Goal: Navigation & Orientation: Find specific page/section

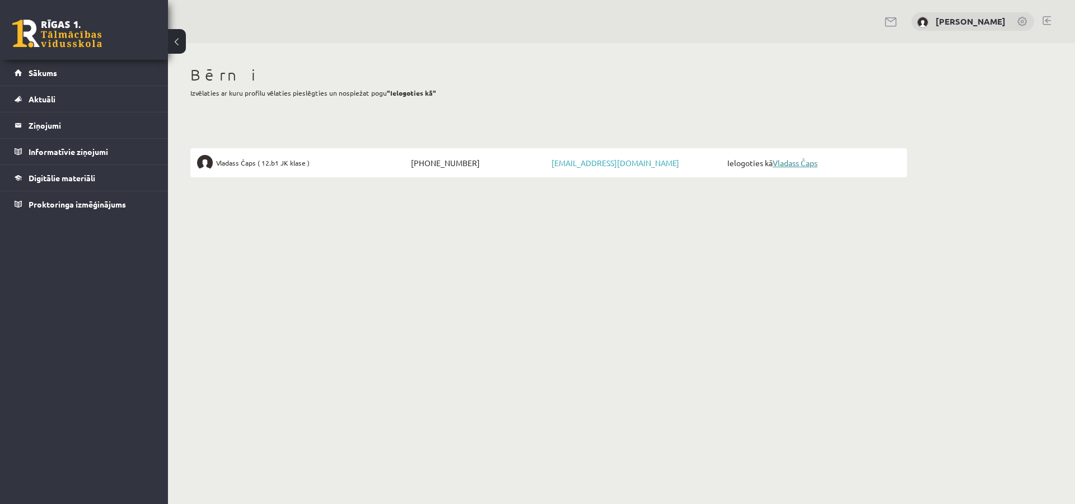
click at [802, 163] on link "Vladass Čaps" at bounding box center [795, 163] width 45 height 10
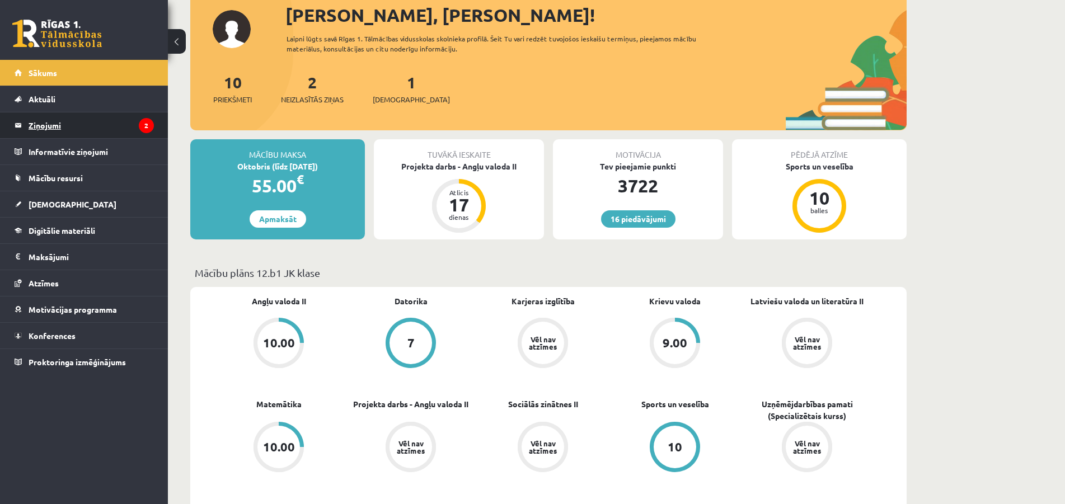
click at [56, 124] on legend "Ziņojumi 2" at bounding box center [91, 126] width 125 height 26
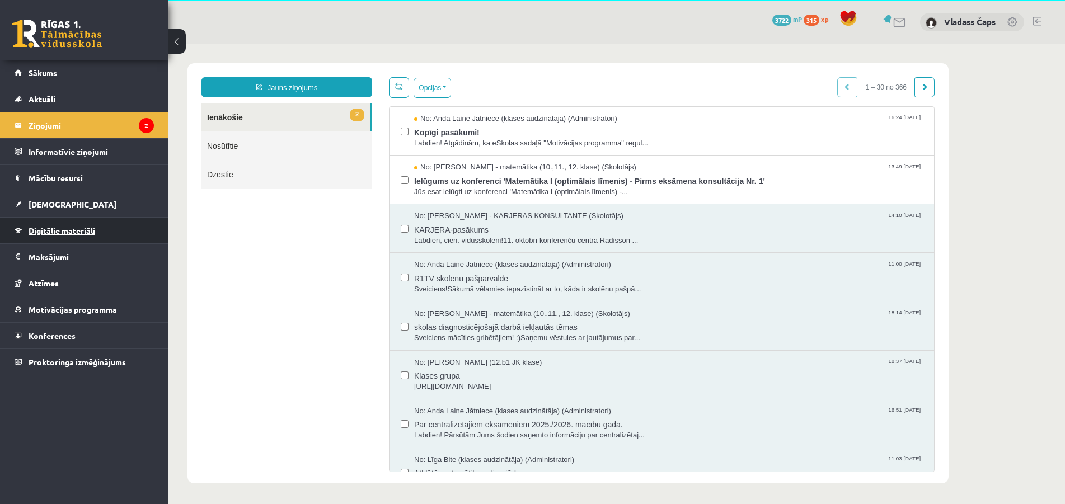
click at [62, 229] on span "Digitālie materiāli" at bounding box center [62, 231] width 67 height 10
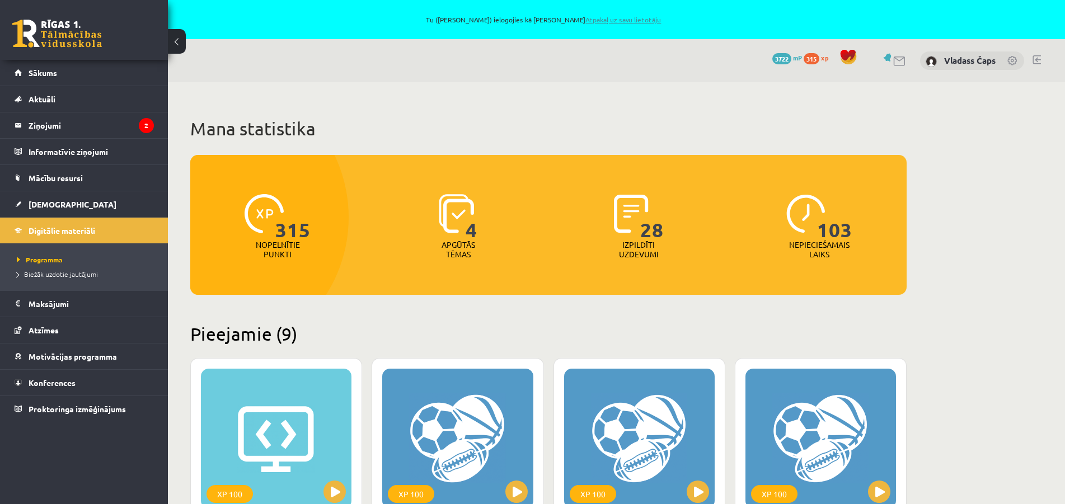
click at [588, 20] on link "Atpakaļ uz savu lietotāju" at bounding box center [624, 19] width 76 height 9
